Goal: Browse casually: Explore the website without a specific task or goal

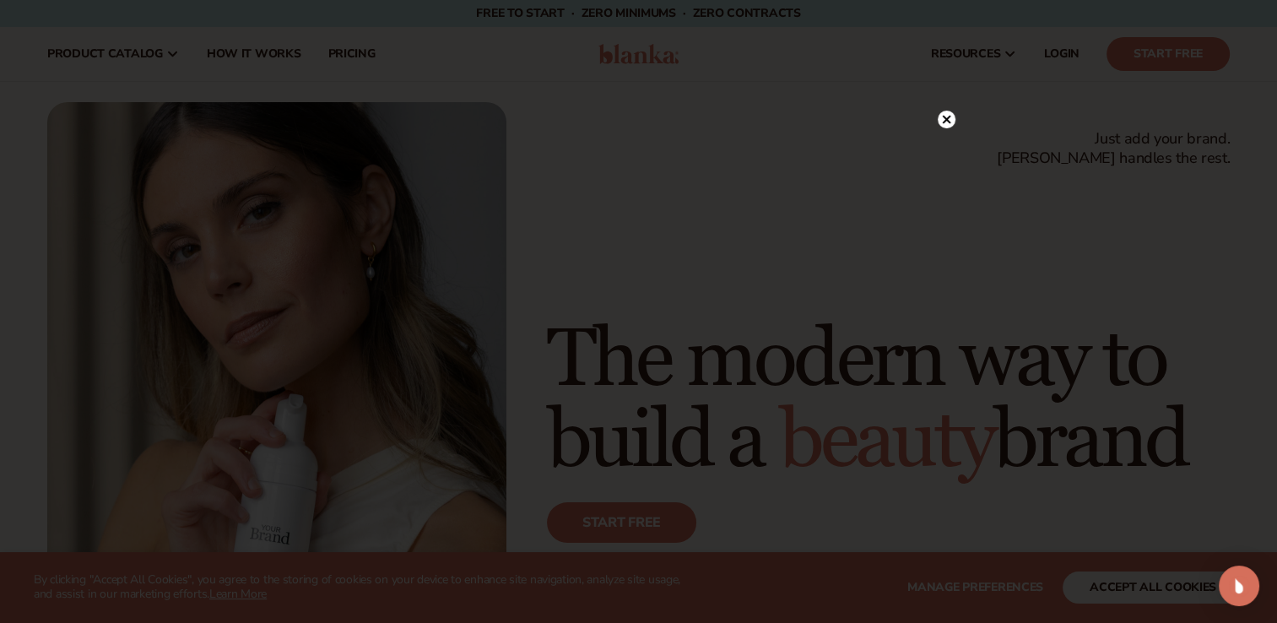
click at [944, 121] on icon at bounding box center [946, 119] width 8 height 8
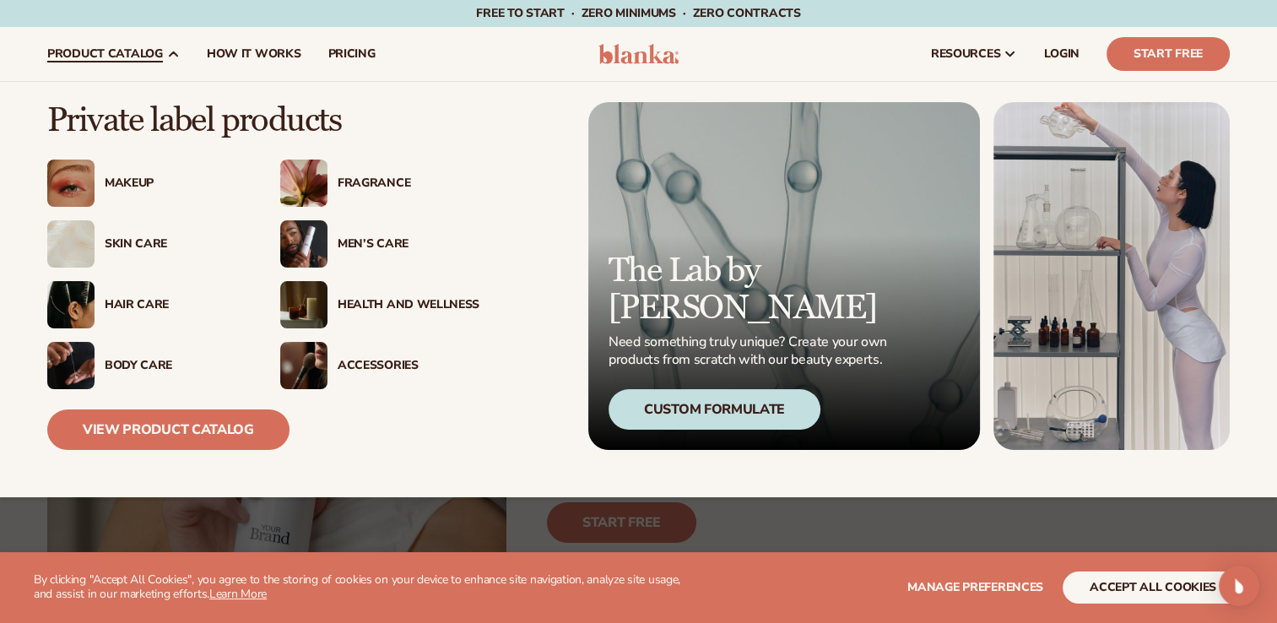
click at [132, 242] on div "Skin Care" at bounding box center [176, 244] width 142 height 14
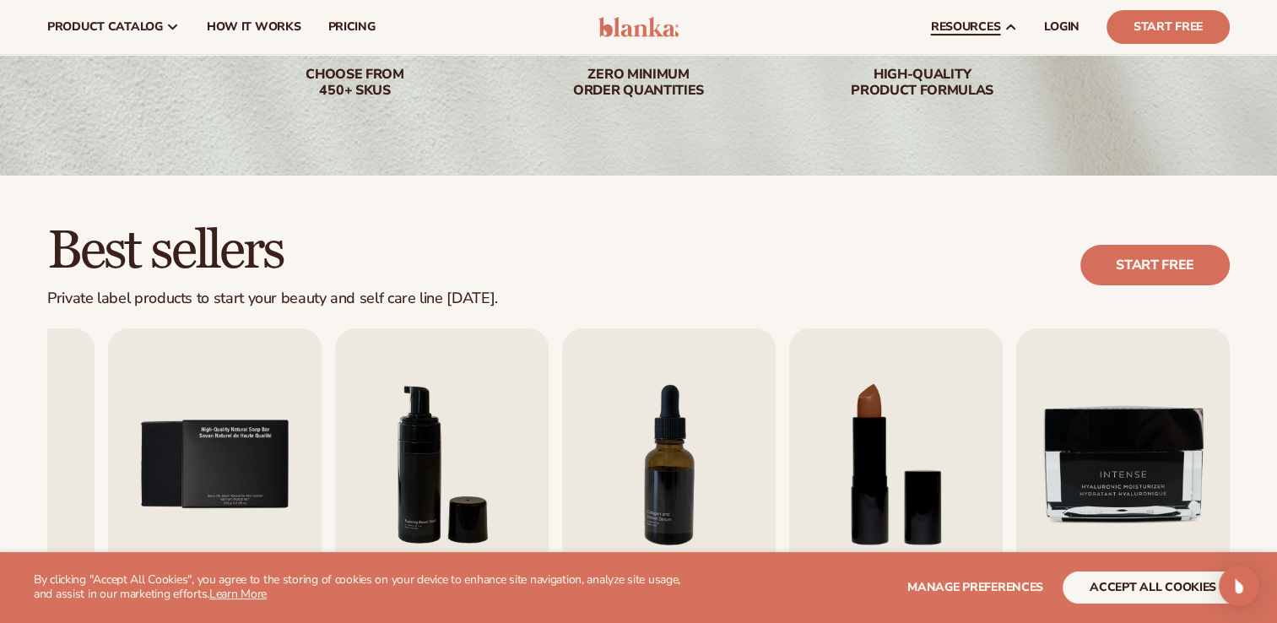
scroll to position [263, 0]
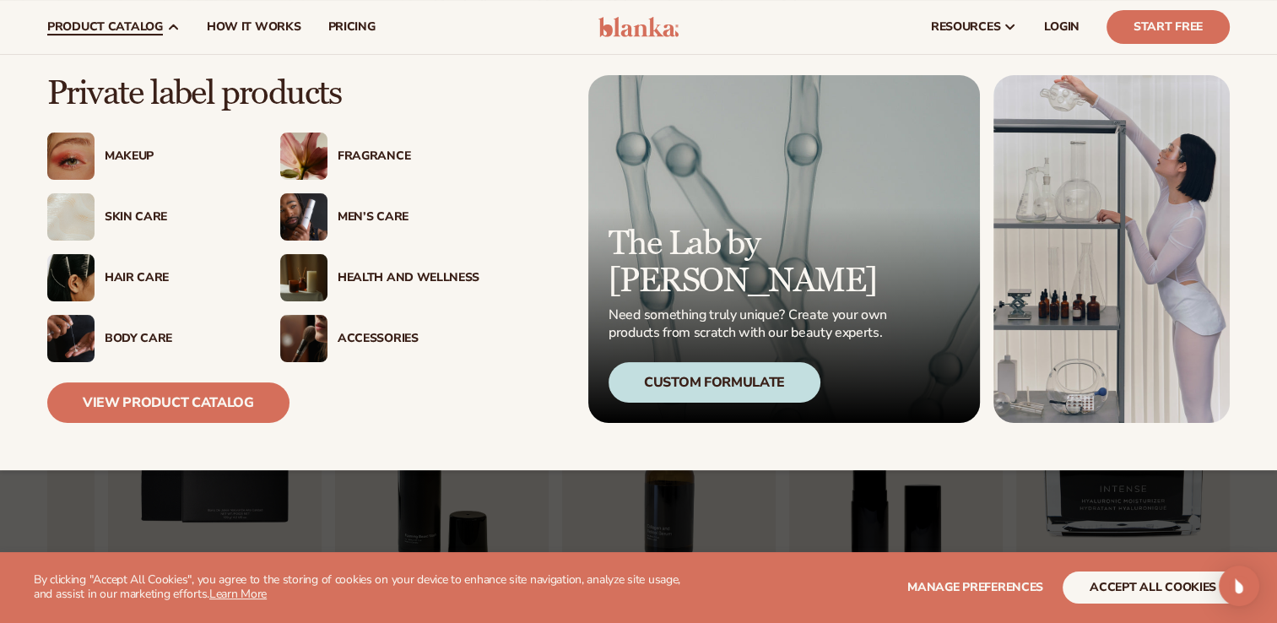
click at [352, 335] on div "Accessories" at bounding box center [409, 339] width 142 height 14
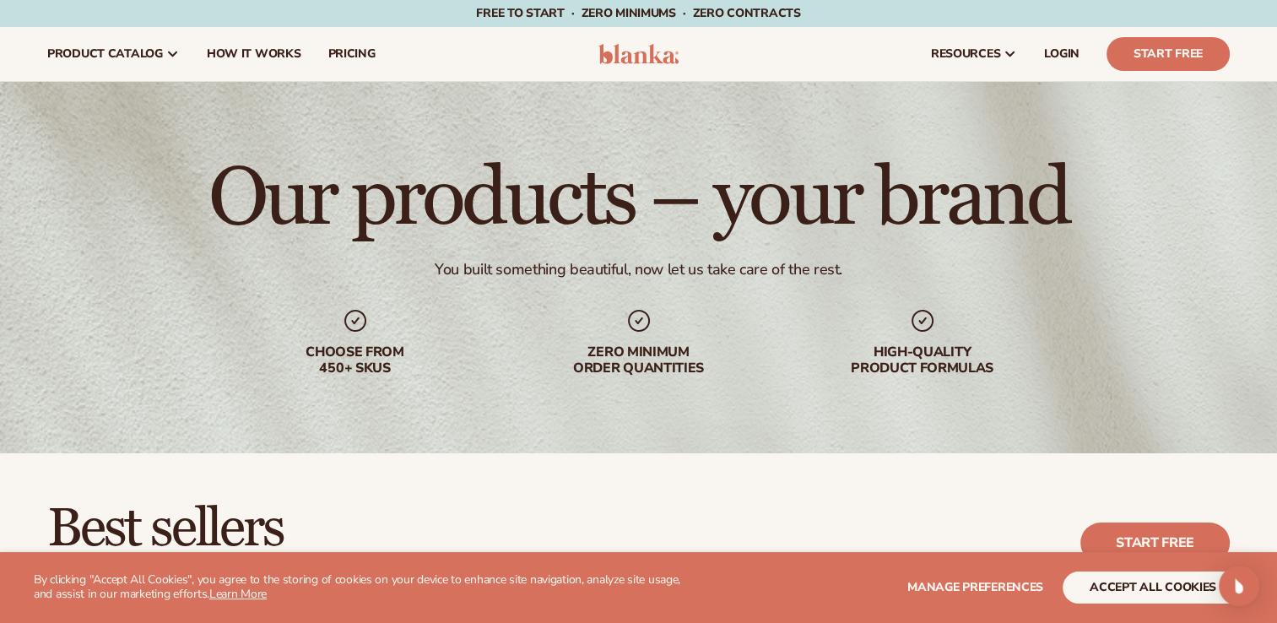
click at [629, 55] on img at bounding box center [638, 54] width 80 height 20
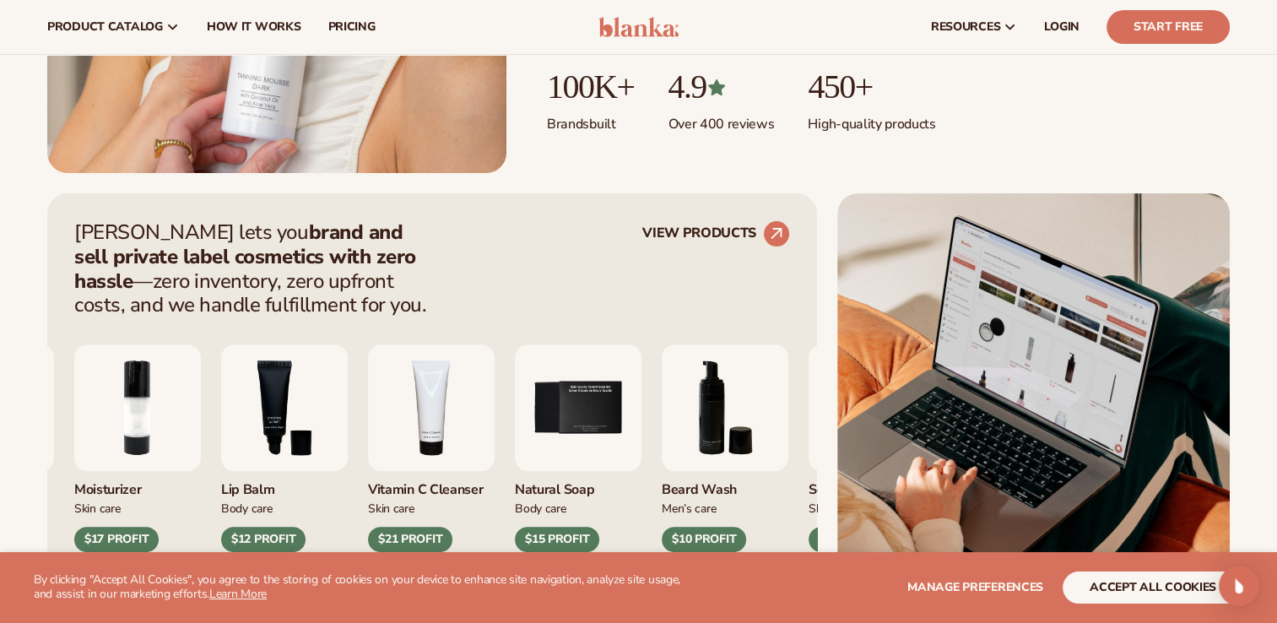
scroll to position [506, 0]
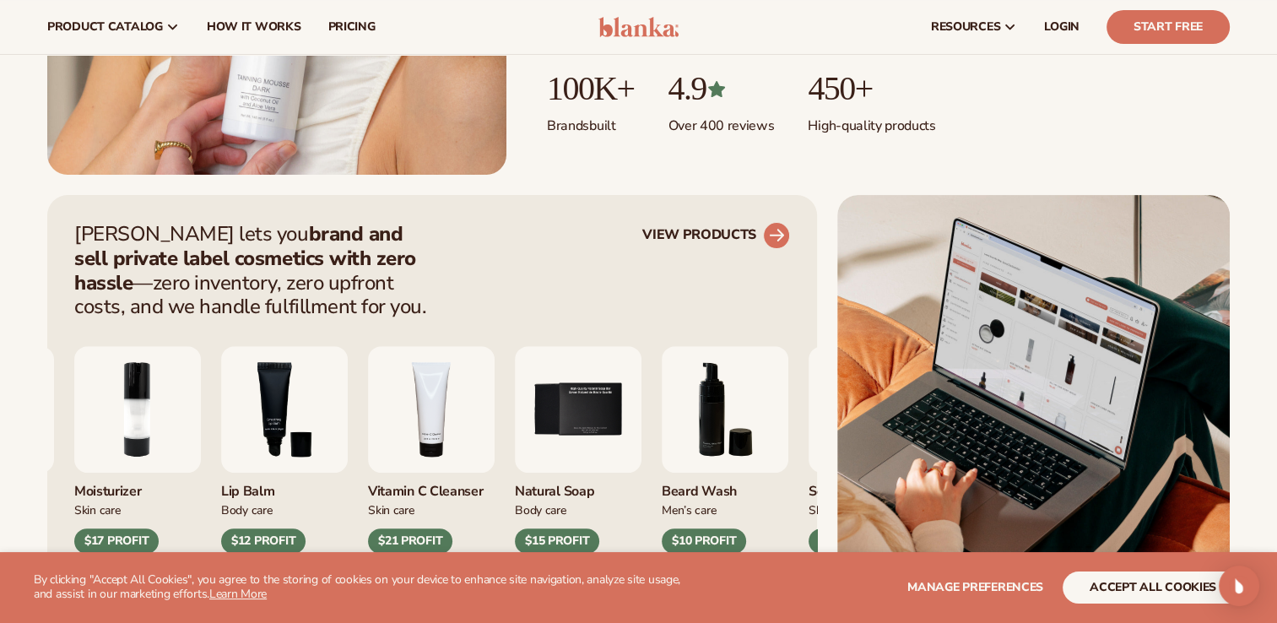
click at [711, 222] on link "VIEW PRODUCTS" at bounding box center [716, 235] width 148 height 27
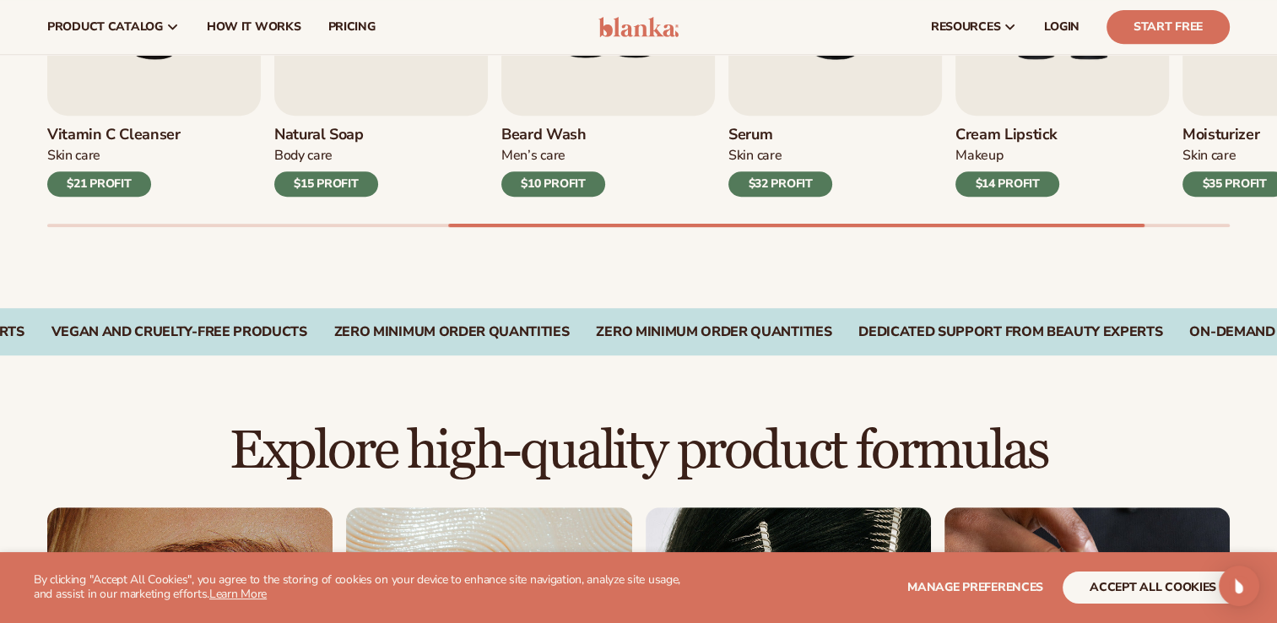
scroll to position [675, 0]
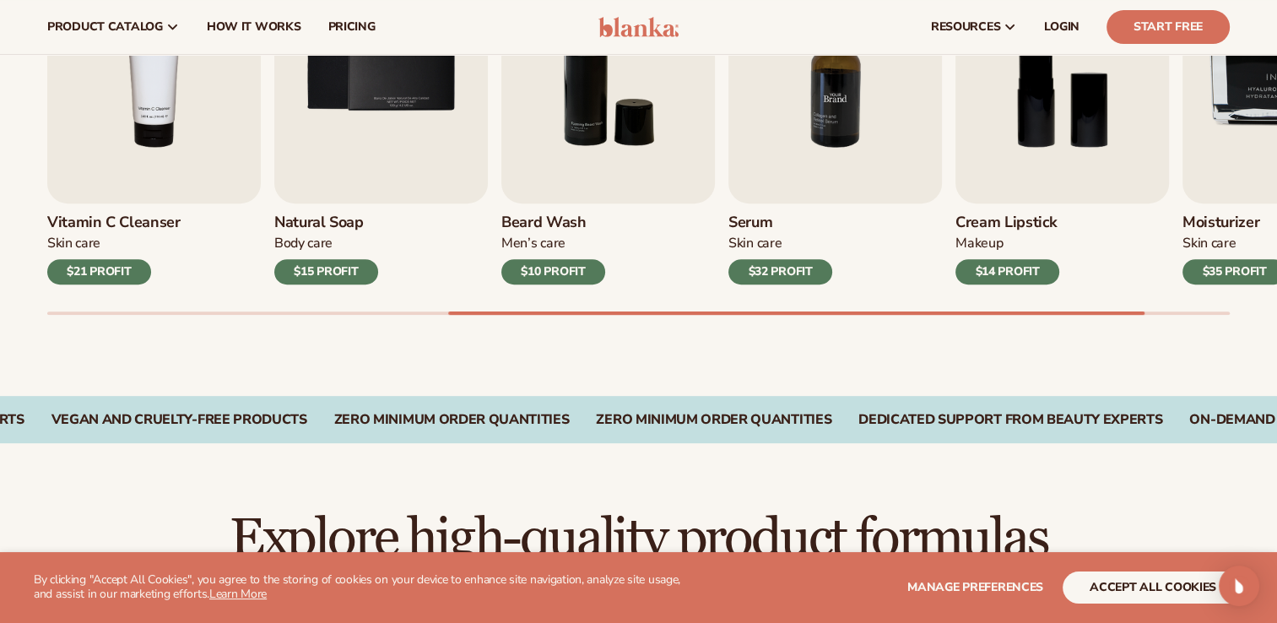
click at [763, 197] on img "7 / 9" at bounding box center [834, 67] width 213 height 273
click at [836, 116] on img "7 / 9" at bounding box center [834, 67] width 213 height 273
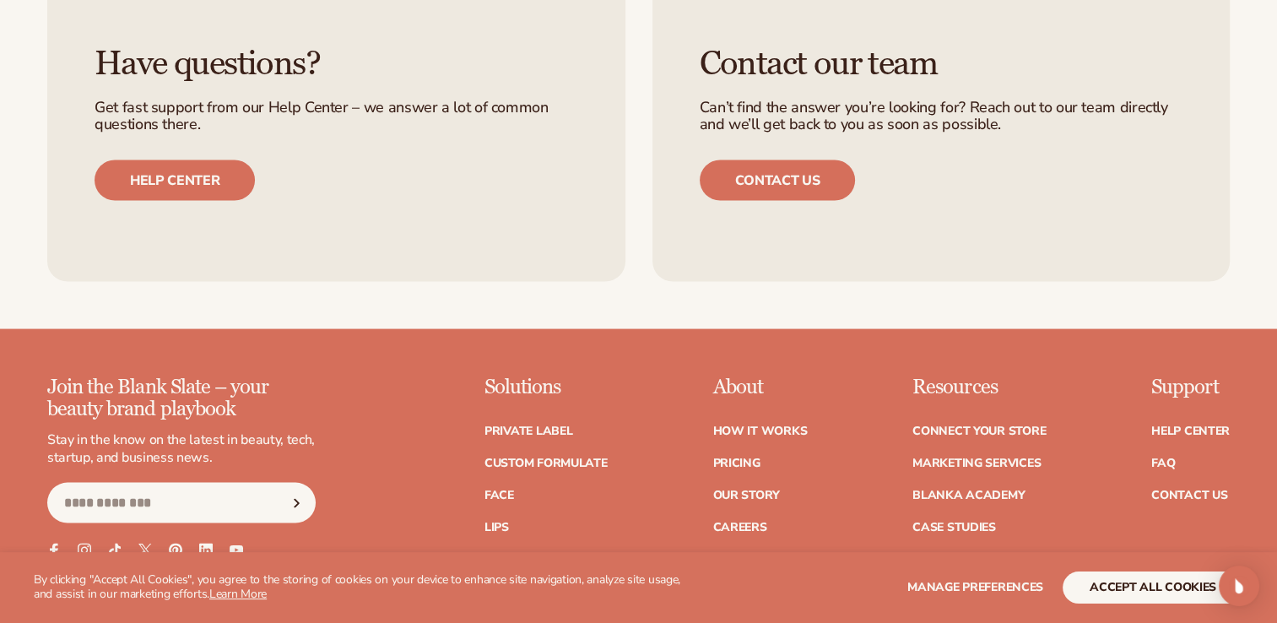
scroll to position [3460, 0]
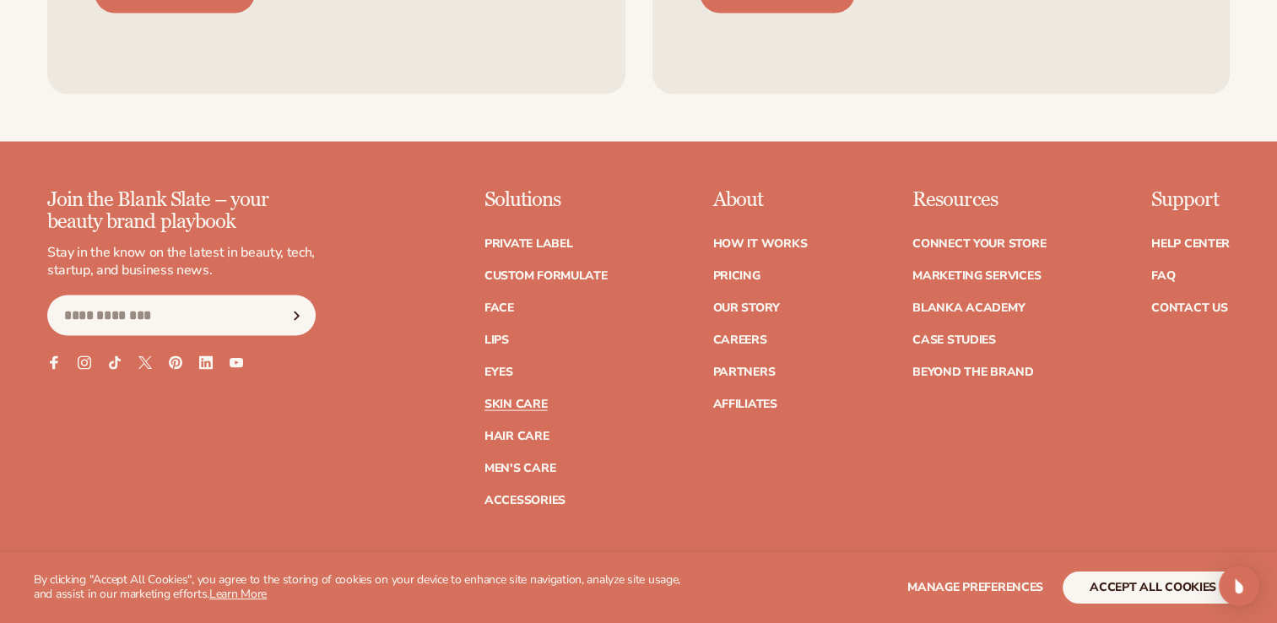
click at [532, 400] on link "Skin Care" at bounding box center [515, 404] width 62 height 12
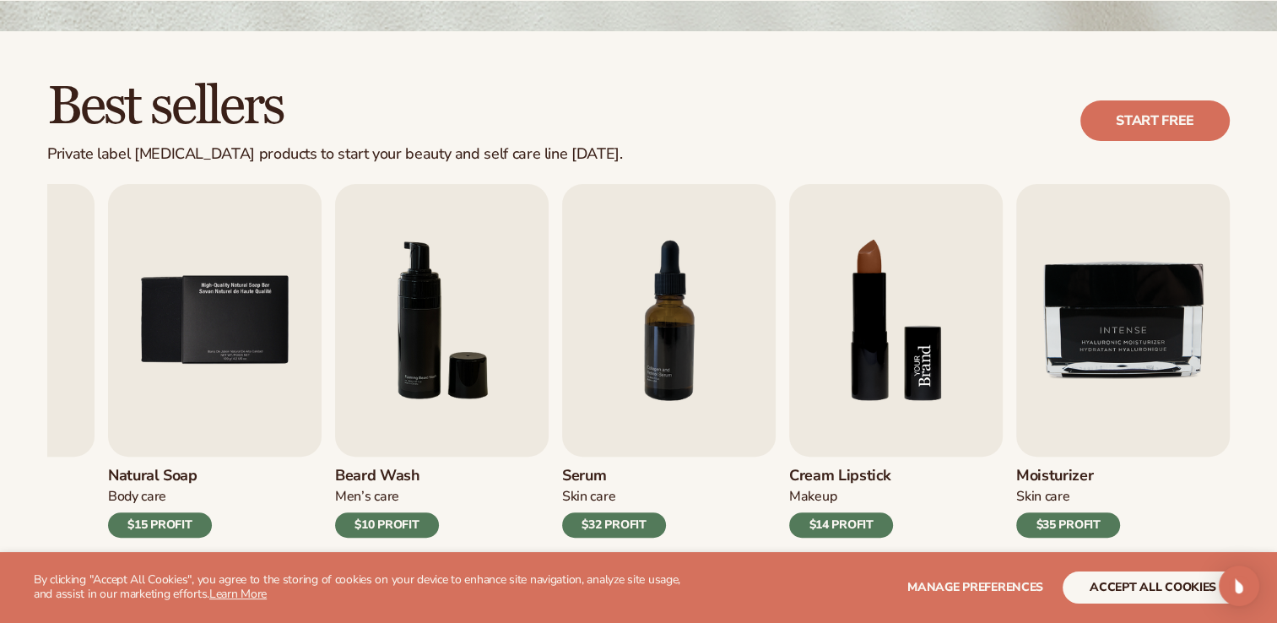
click at [888, 393] on img "8 / 9" at bounding box center [895, 320] width 213 height 273
click at [674, 291] on img "7 / 9" at bounding box center [668, 320] width 213 height 273
